Goal: Task Accomplishment & Management: Use online tool/utility

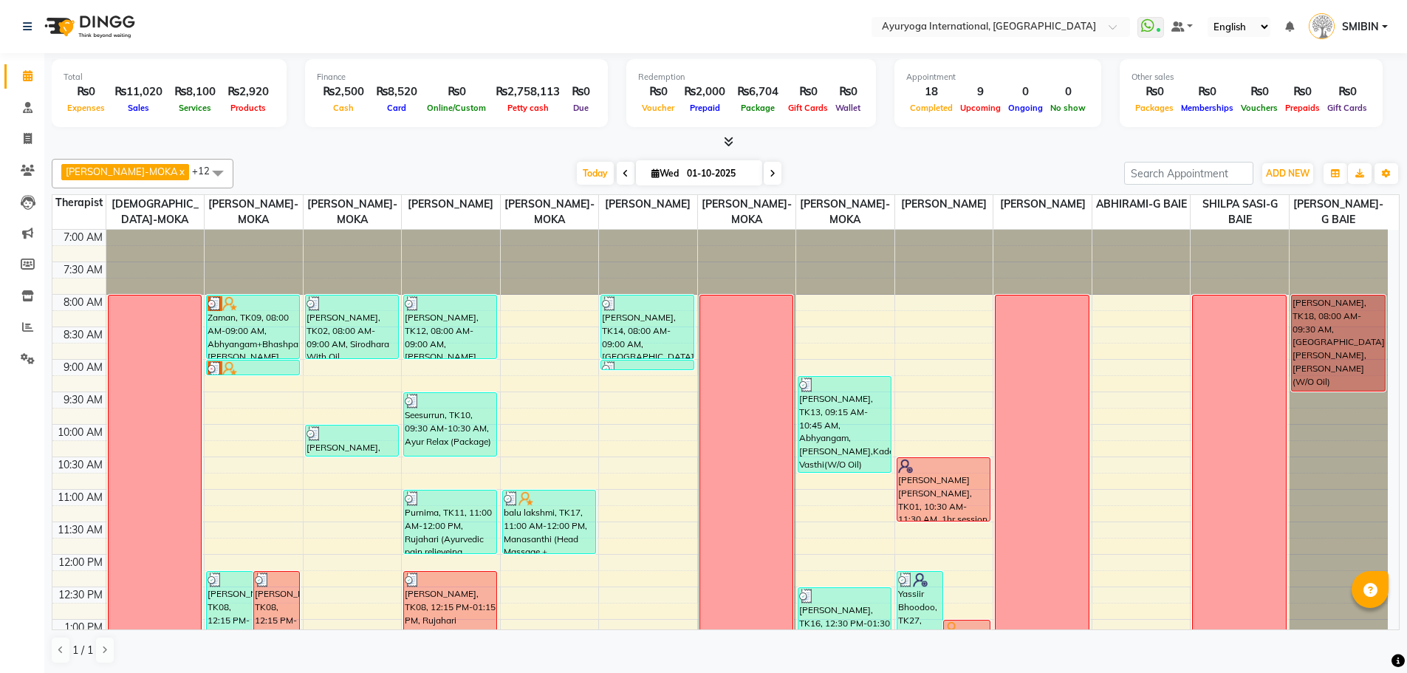
drag, startPoint x: 577, startPoint y: 365, endPoint x: 448, endPoint y: 20, distance: 368.1
click at [448, 20] on nav "Select Location × Ayuryoga International, [GEOGRAPHIC_DATA] Rd WhatsApp Status …" at bounding box center [703, 26] width 1407 height 53
click at [25, 327] on icon at bounding box center [27, 326] width 11 height 11
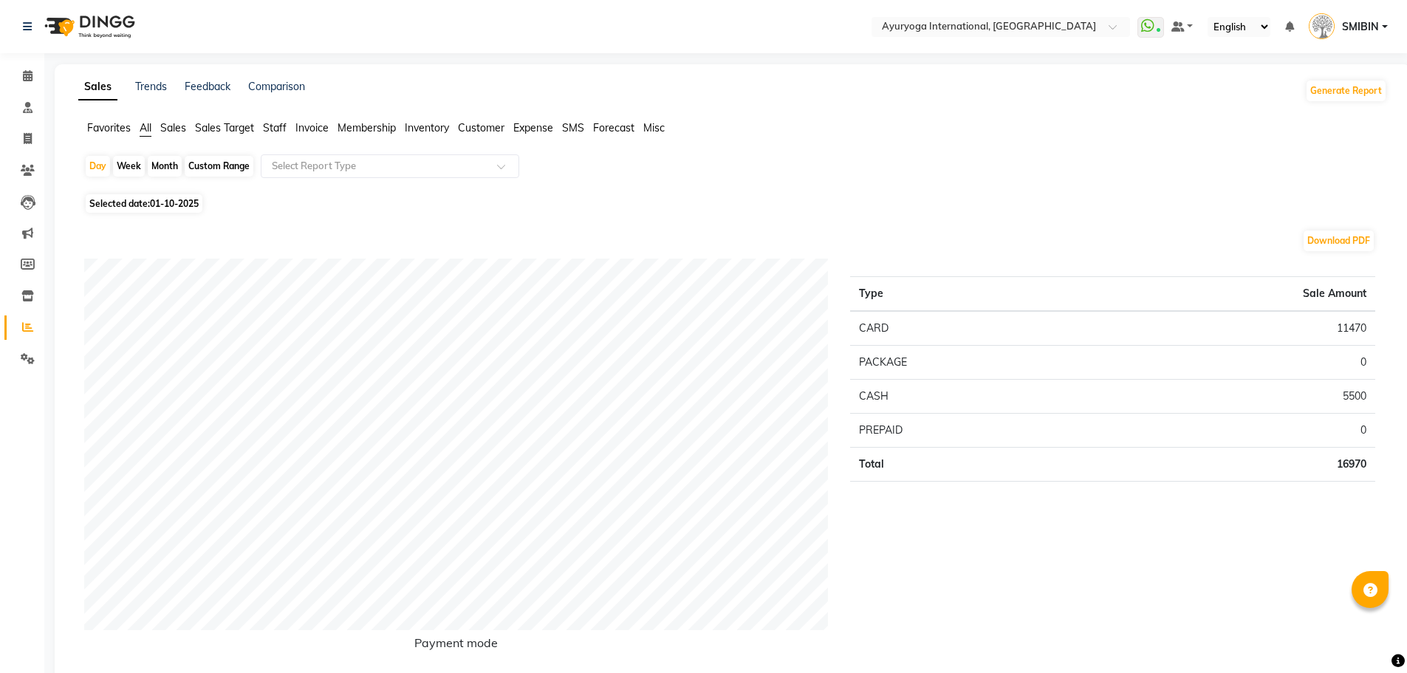
click at [179, 126] on span "Sales" at bounding box center [173, 127] width 26 height 13
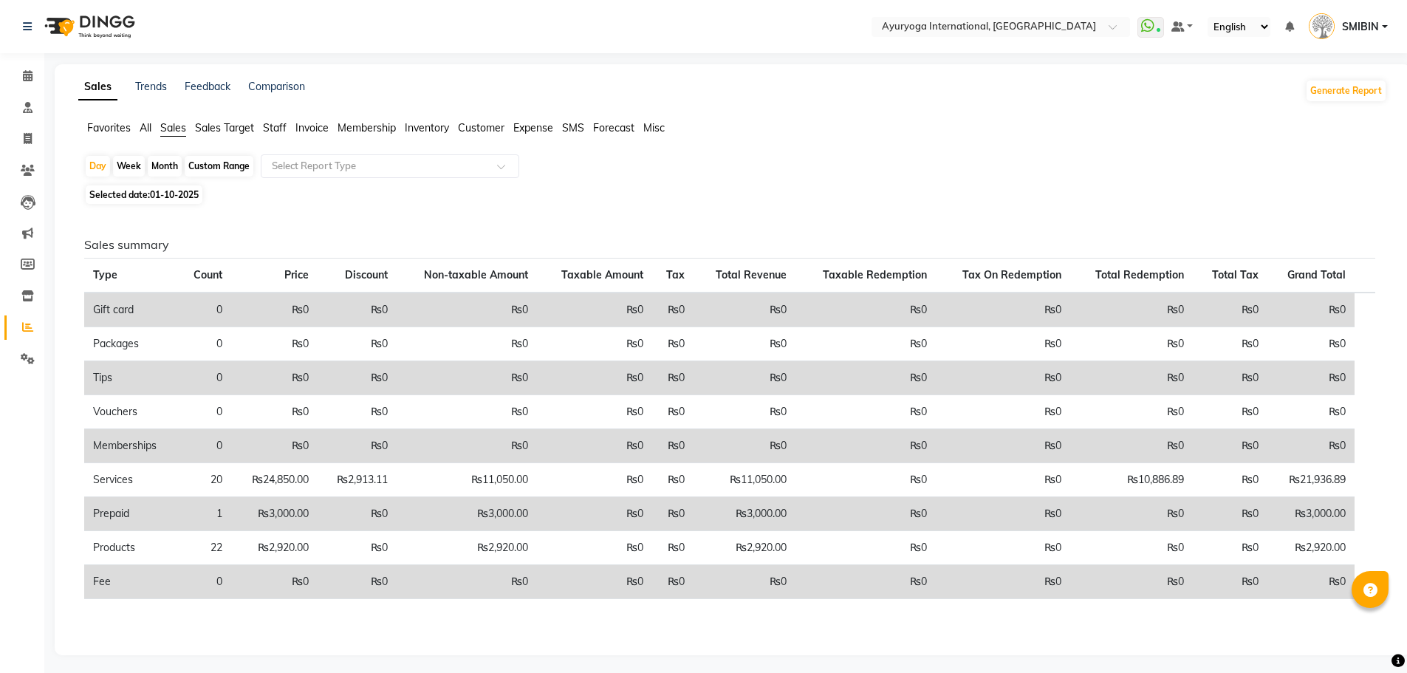
click at [284, 151] on app-reports "Favorites All Sales Sales Target Staff Invoice Membership Inventory Customer Ex…" at bounding box center [732, 380] width 1326 height 520
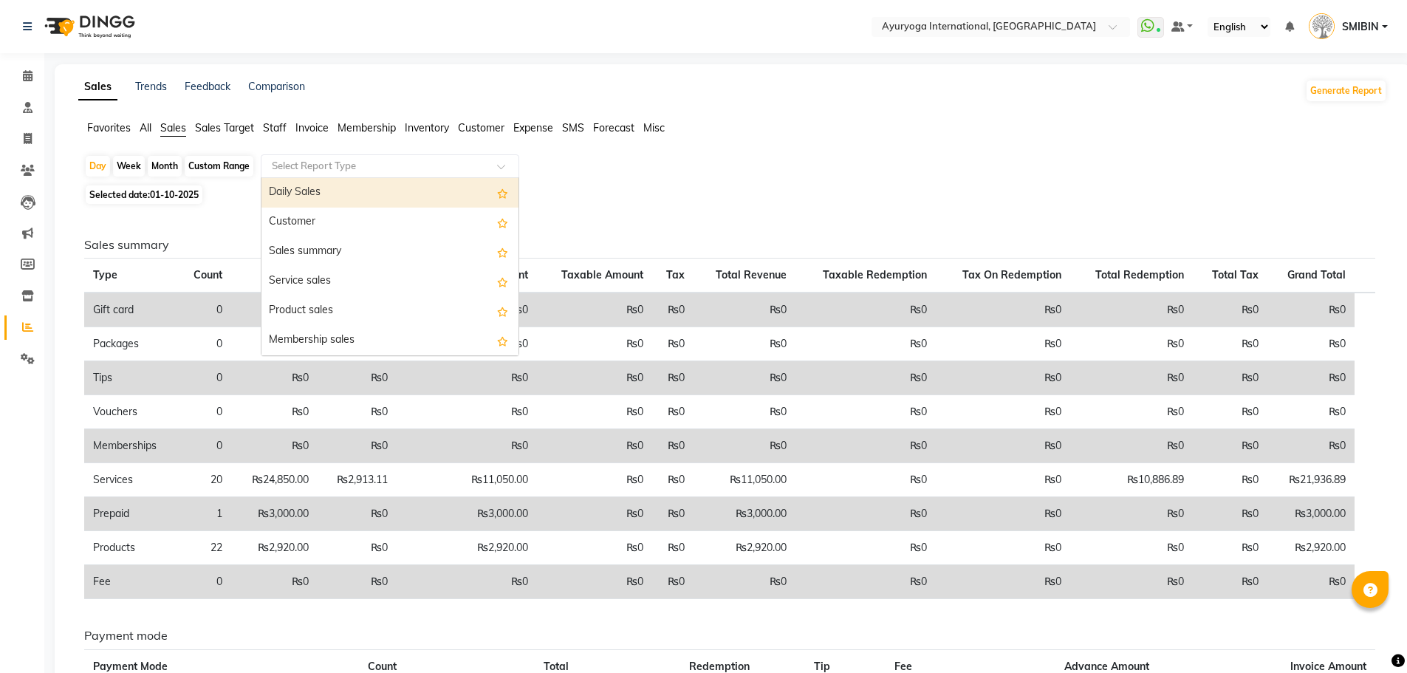
click at [284, 162] on input "text" at bounding box center [375, 166] width 213 height 15
click at [291, 189] on div "Daily Sales" at bounding box center [389, 193] width 257 height 30
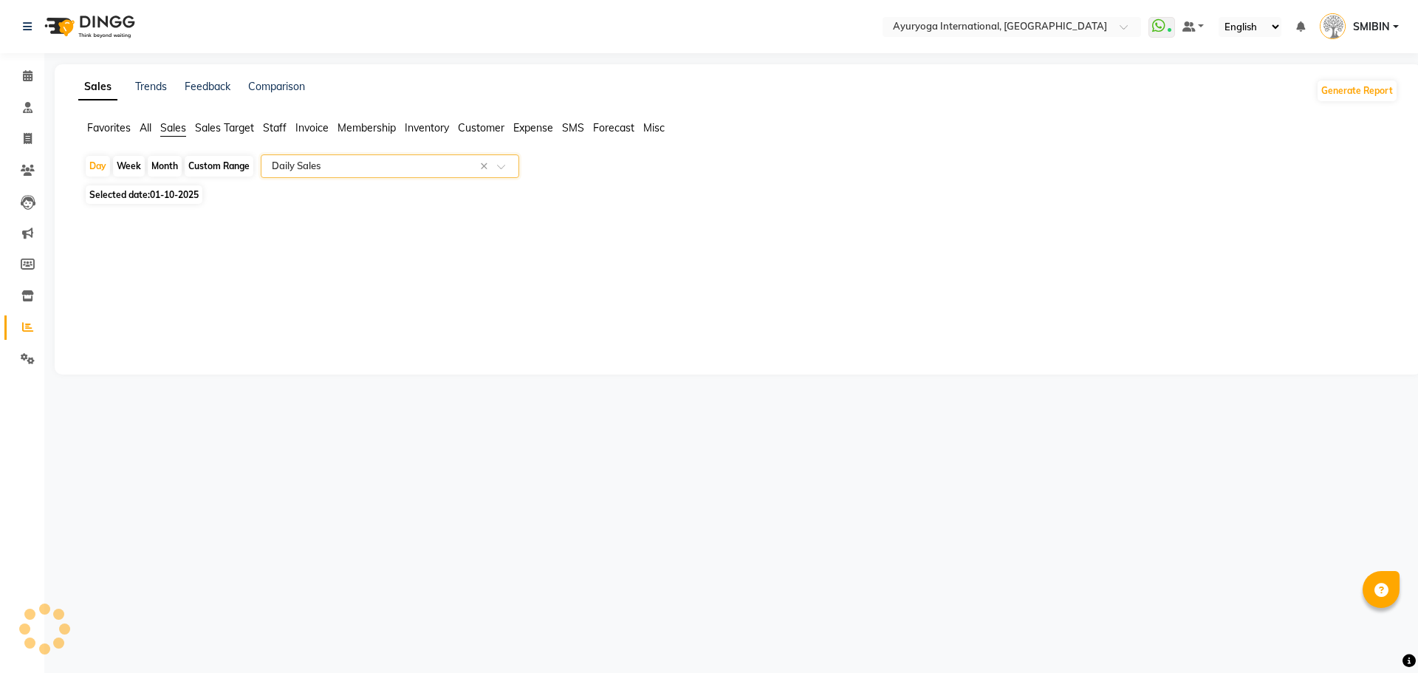
select select "full_report"
select select "csv"
